Goal: Transaction & Acquisition: Book appointment/travel/reservation

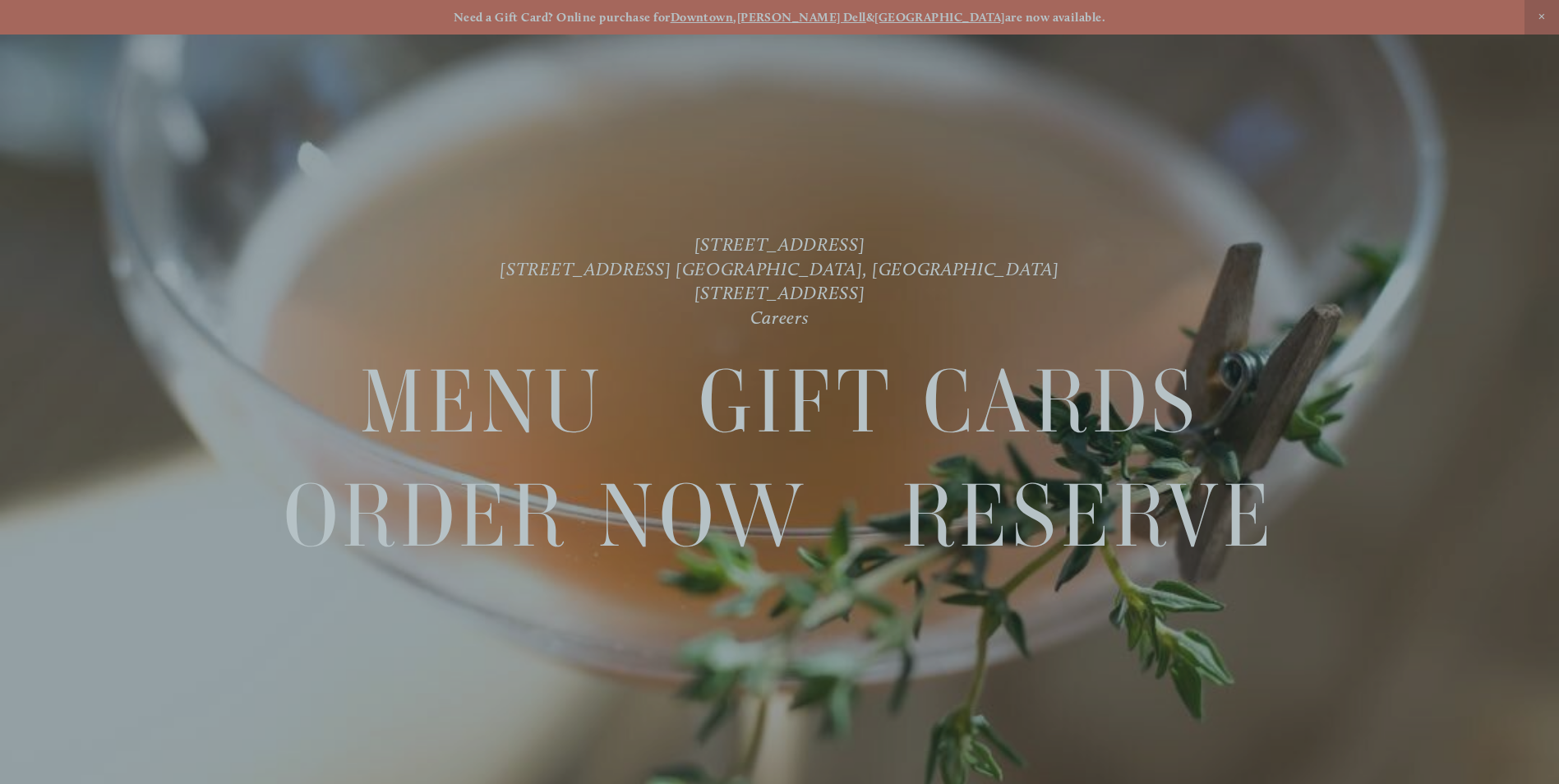
scroll to position [35, 0]
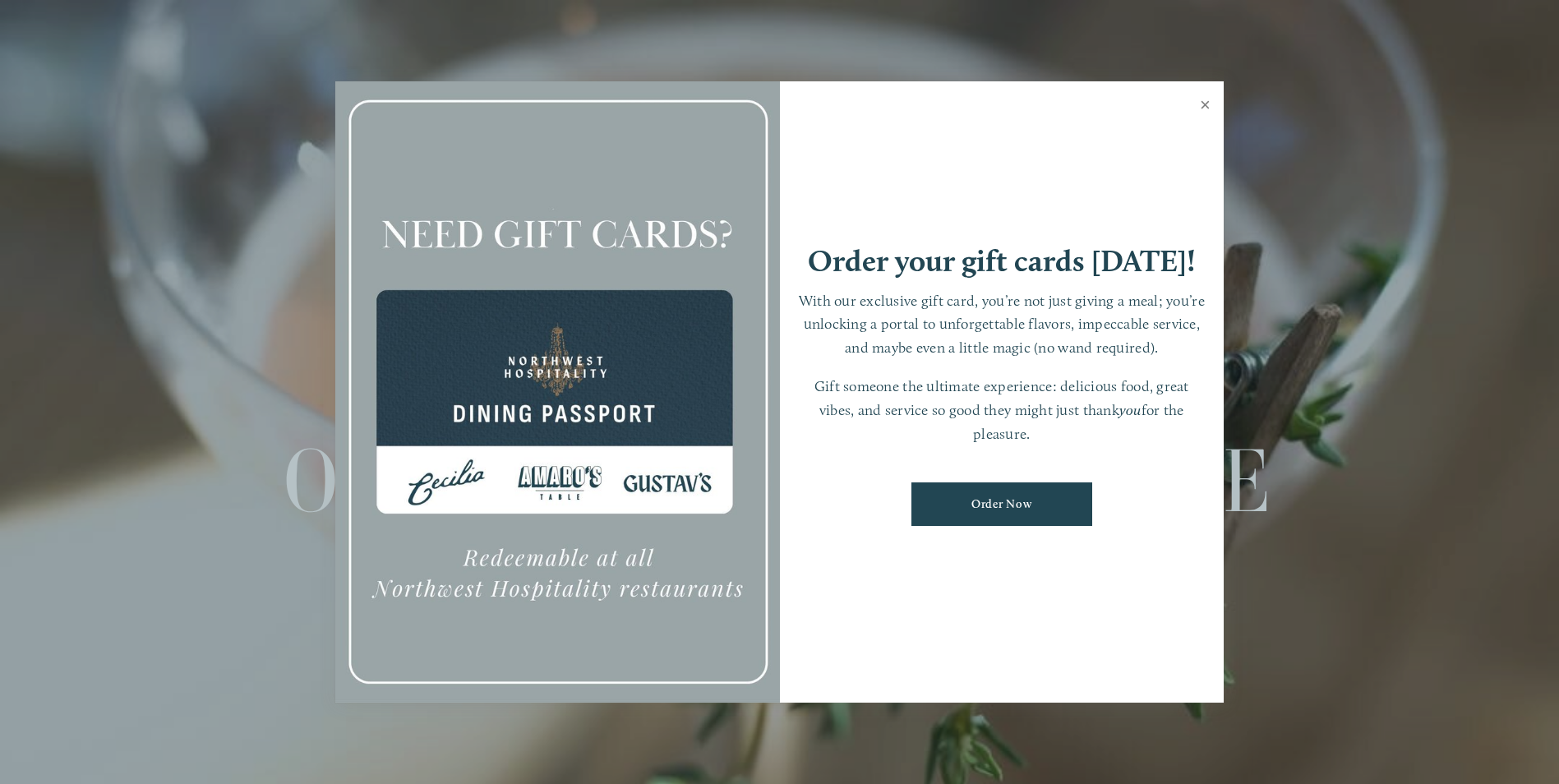
click at [1206, 101] on link "Close" at bounding box center [1205, 107] width 32 height 46
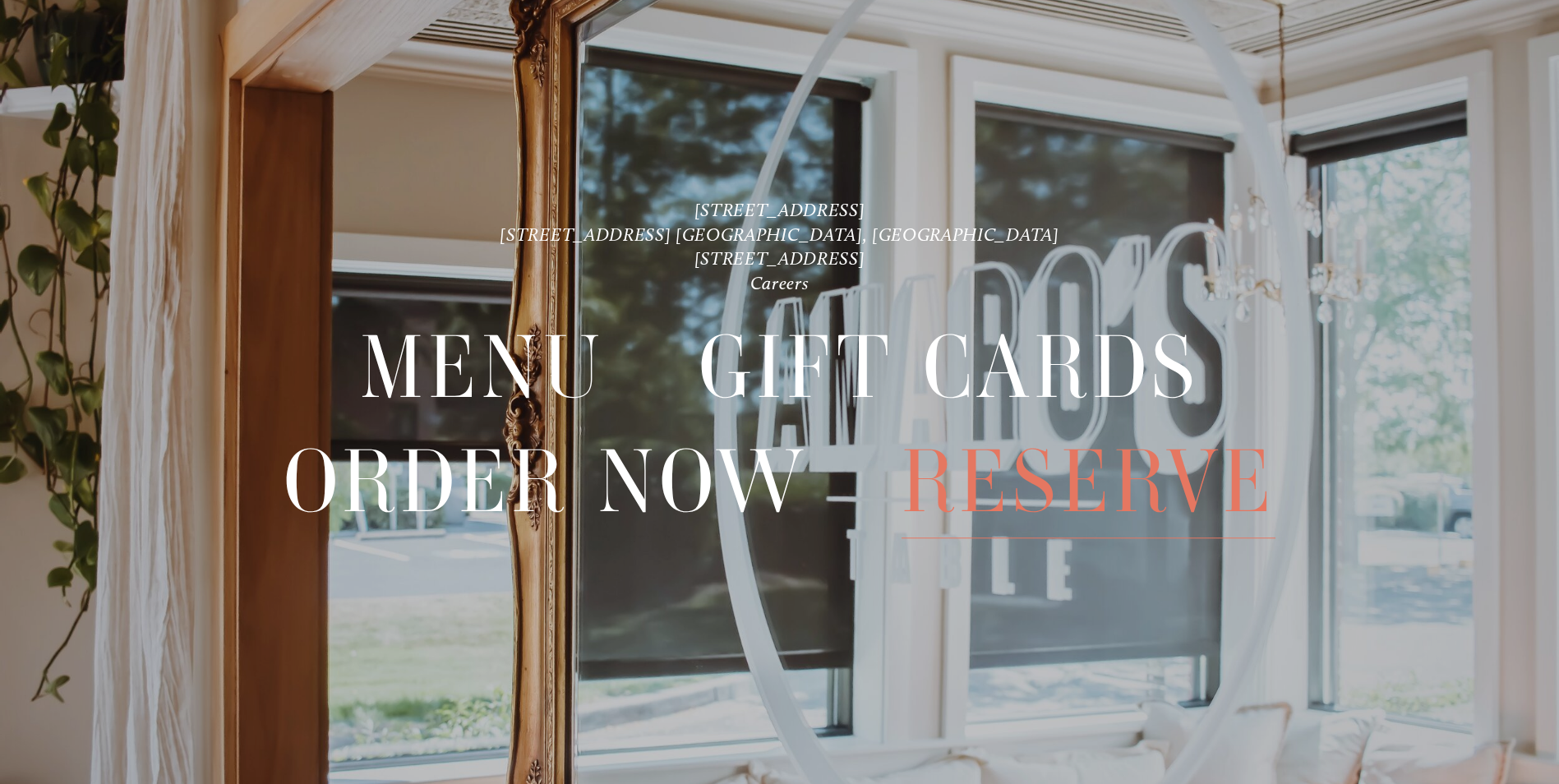
click at [1053, 487] on span "Reserve" at bounding box center [1089, 481] width 374 height 112
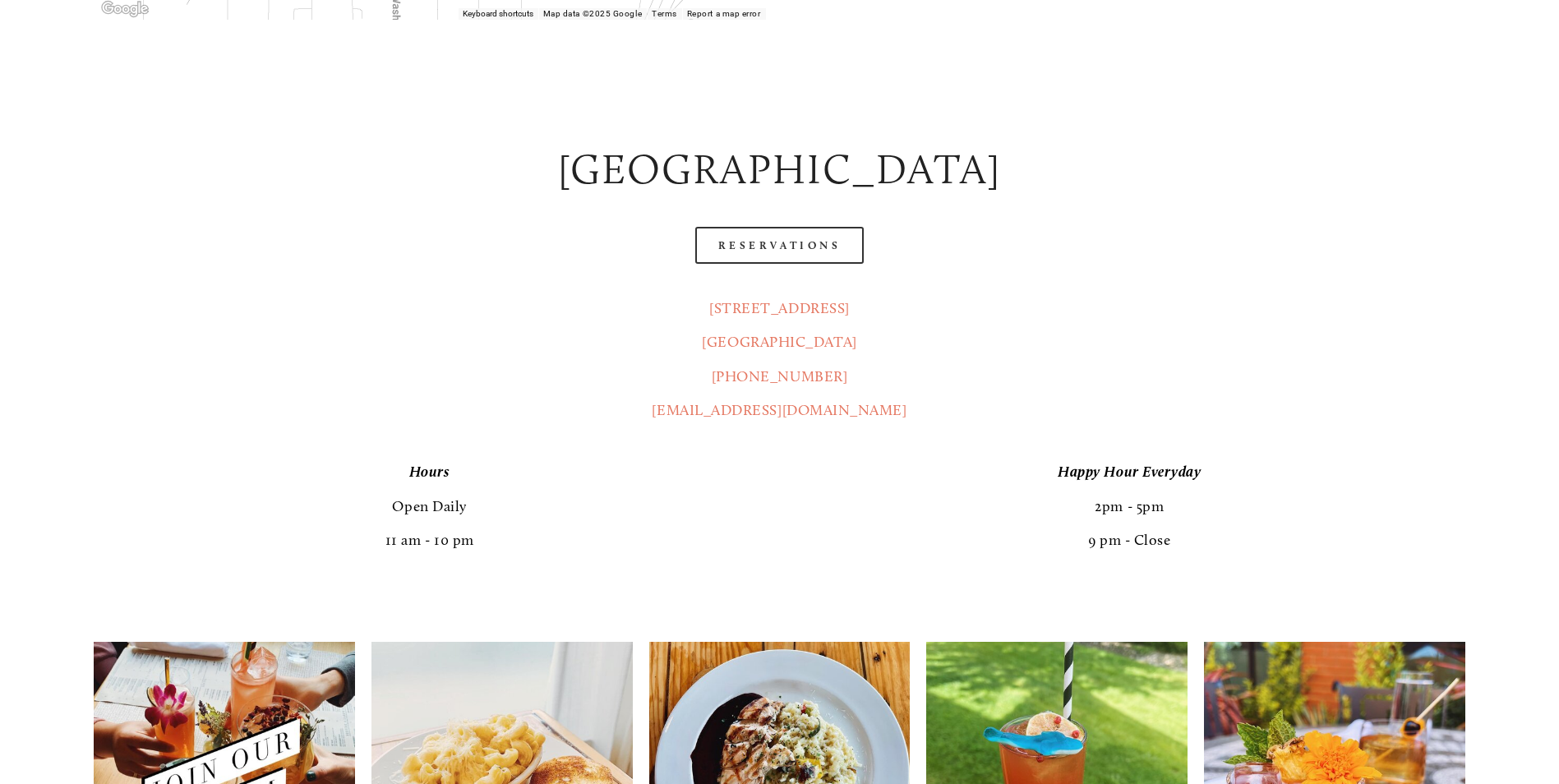
scroll to position [904, 0]
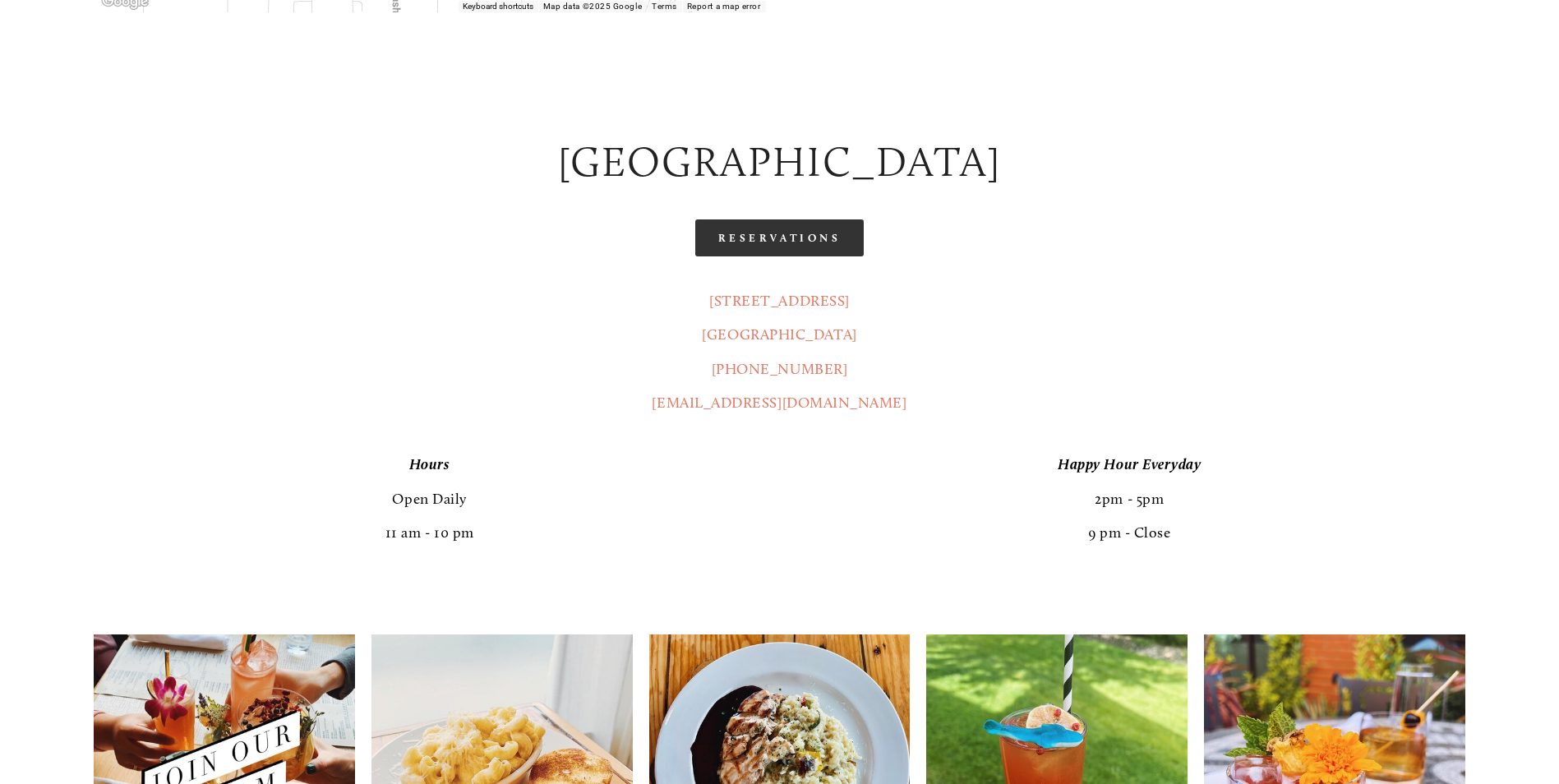
click at [774, 220] on link "Reservations" at bounding box center [780, 238] width 169 height 37
